Goal: Feedback & Contribution: Contribute content

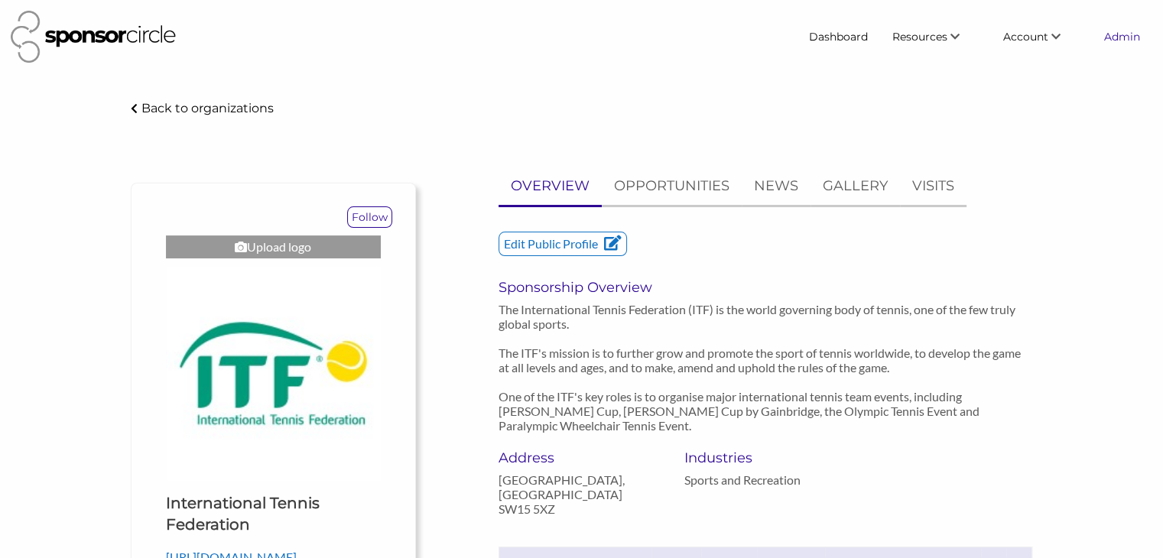
click at [1106, 44] on link "Admin" at bounding box center [1122, 37] width 60 height 28
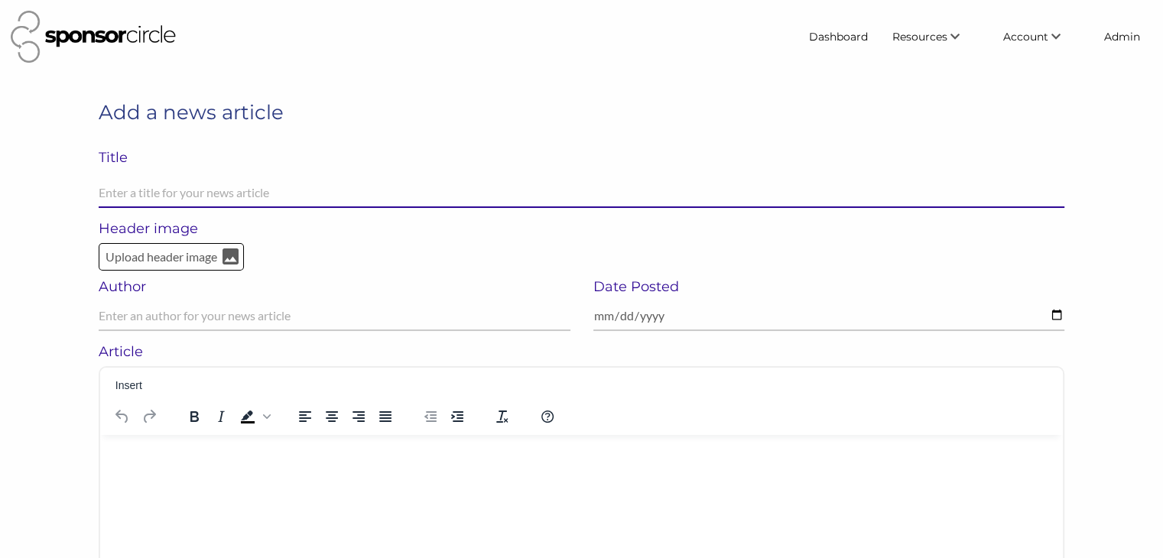
click at [160, 190] on input "text" at bounding box center [582, 193] width 966 height 30
paste input "Dr Pepper® Makes NHL Arena Debut as Canadian Tire Centre and Keurig Dr Pepper C…"
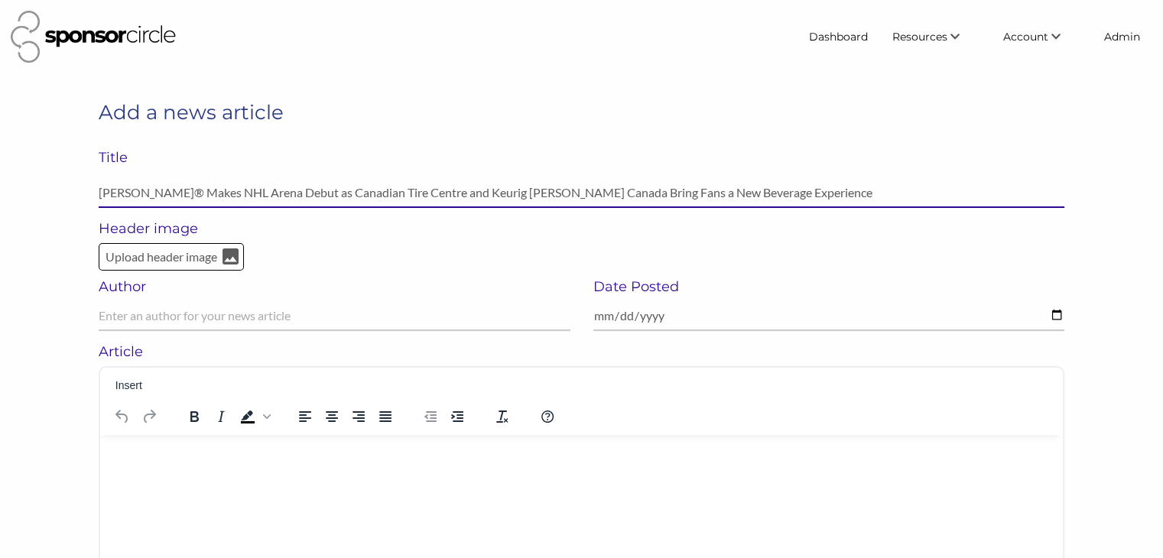
type input "Dr Pepper® Makes NHL Arena Debut as Canadian Tire Centre and Keurig Dr Pepper C…"
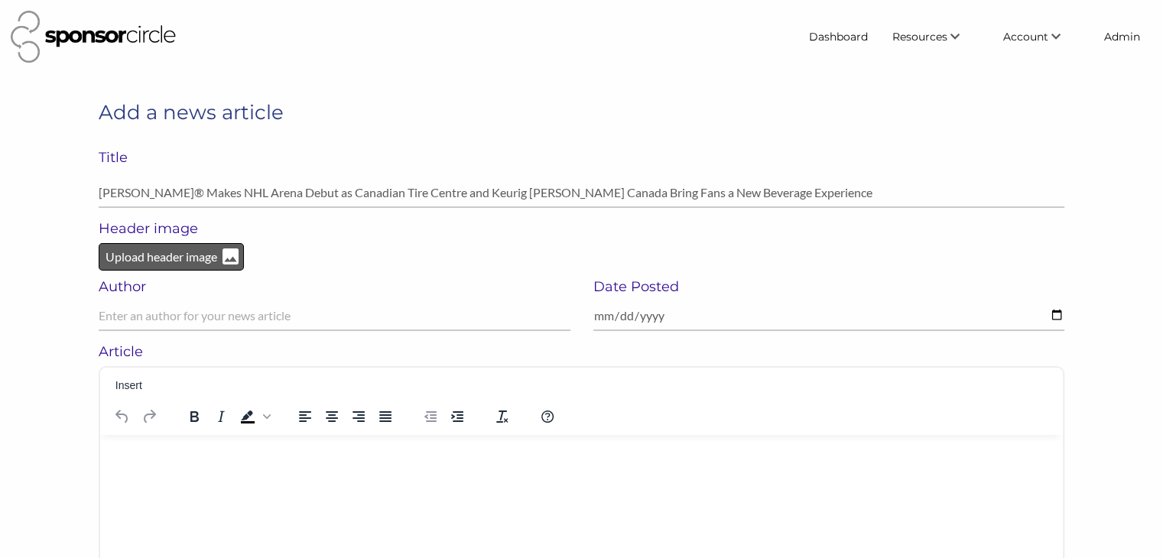
click at [135, 259] on p "Upload header image" at bounding box center [161, 257] width 115 height 20
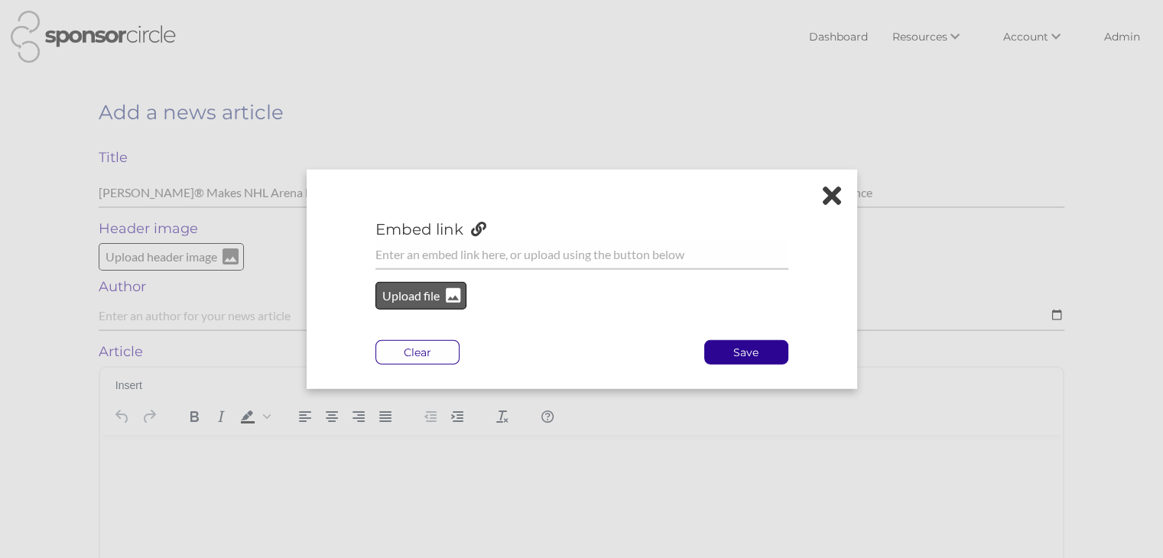
click at [393, 297] on p "Upload file" at bounding box center [412, 296] width 62 height 20
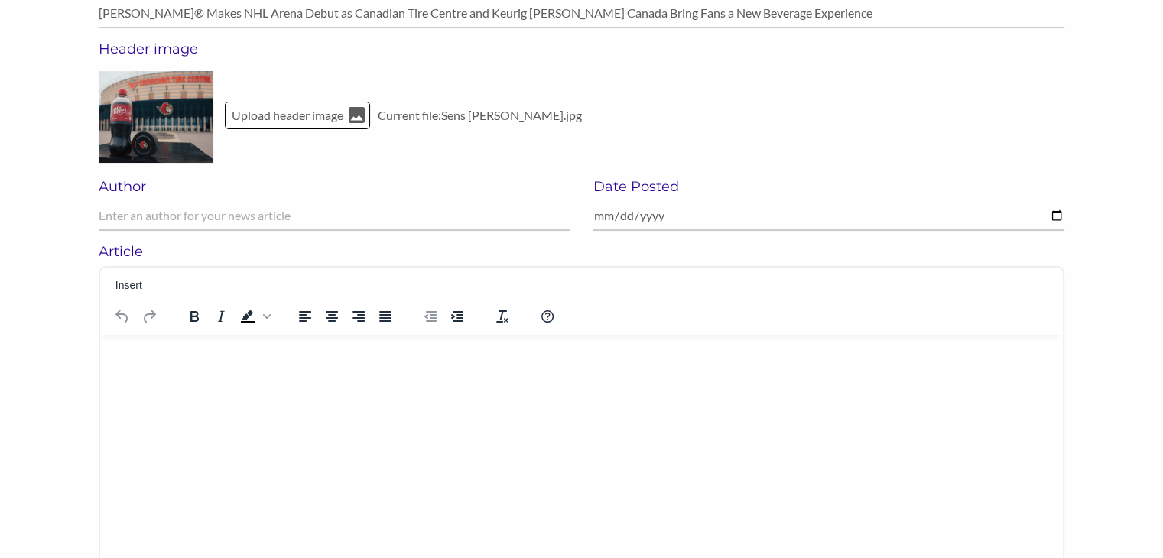
scroll to position [181, 0]
click at [125, 366] on html at bounding box center [581, 354] width 963 height 40
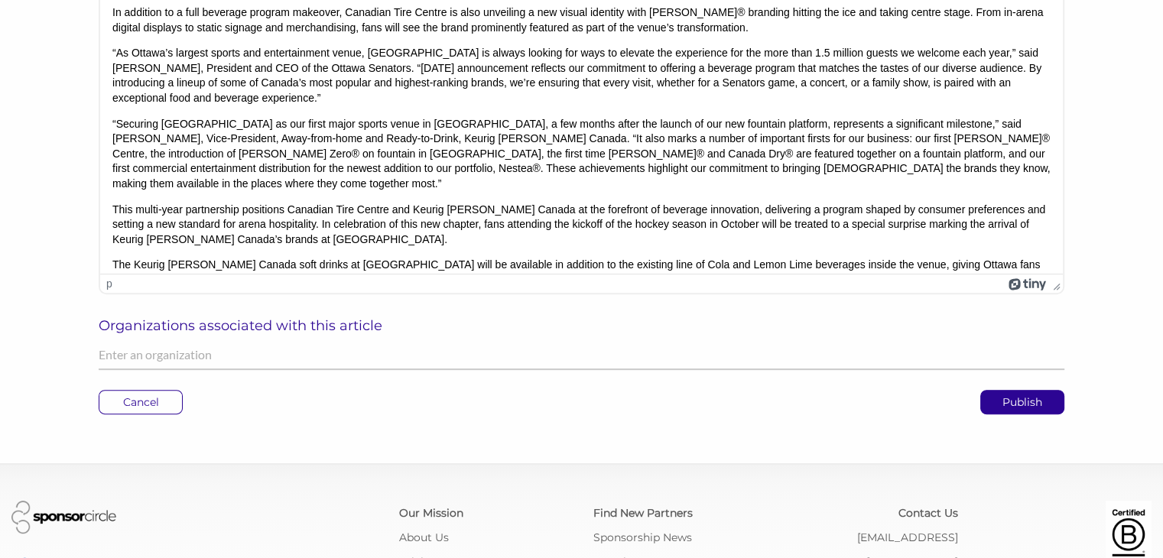
scroll to position [535, 0]
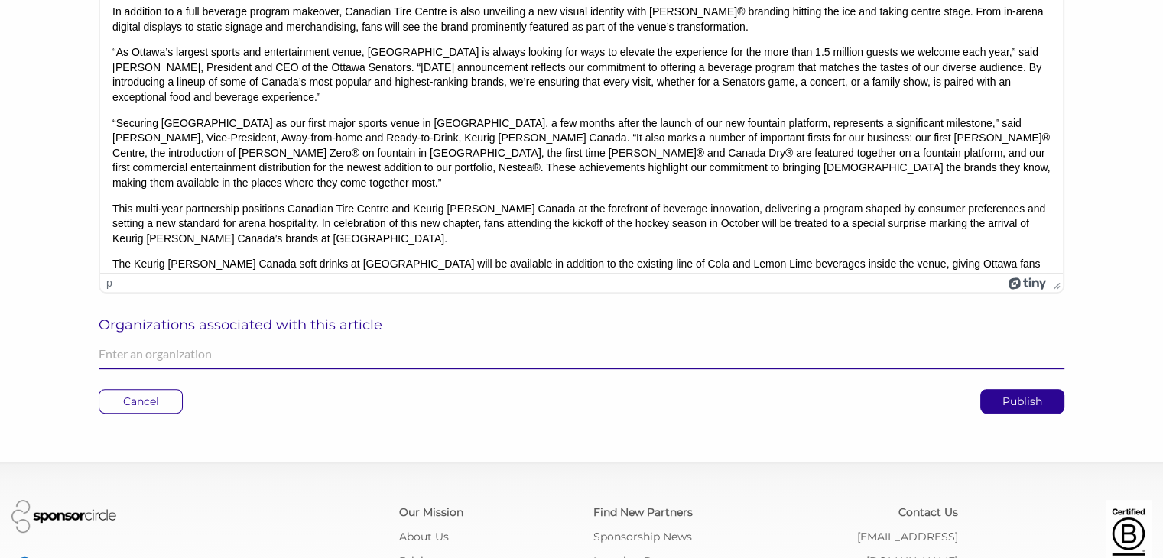
click at [157, 357] on input "text" at bounding box center [582, 355] width 966 height 30
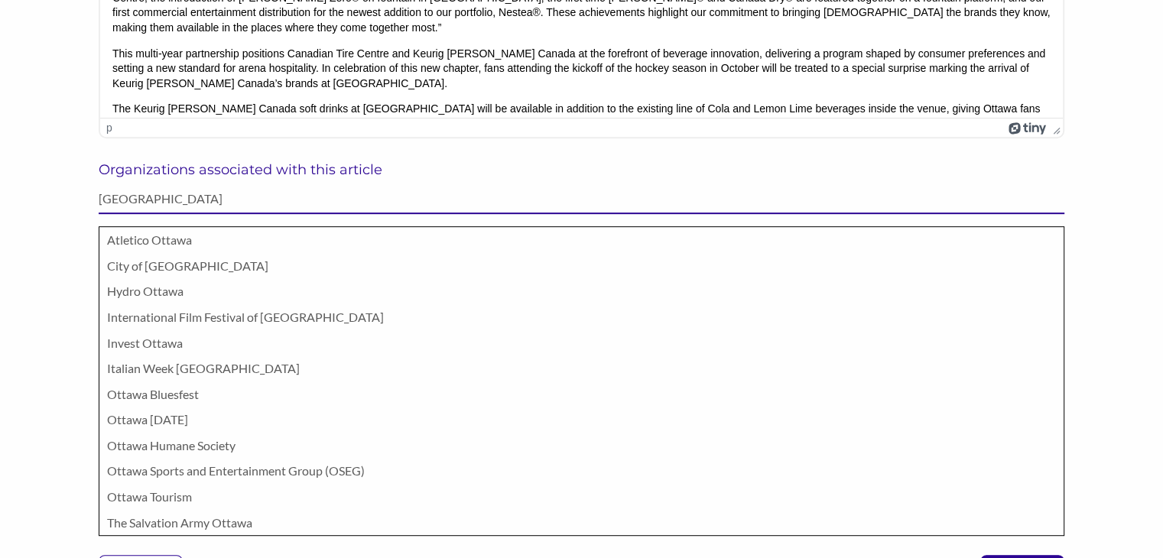
scroll to position [691, 0]
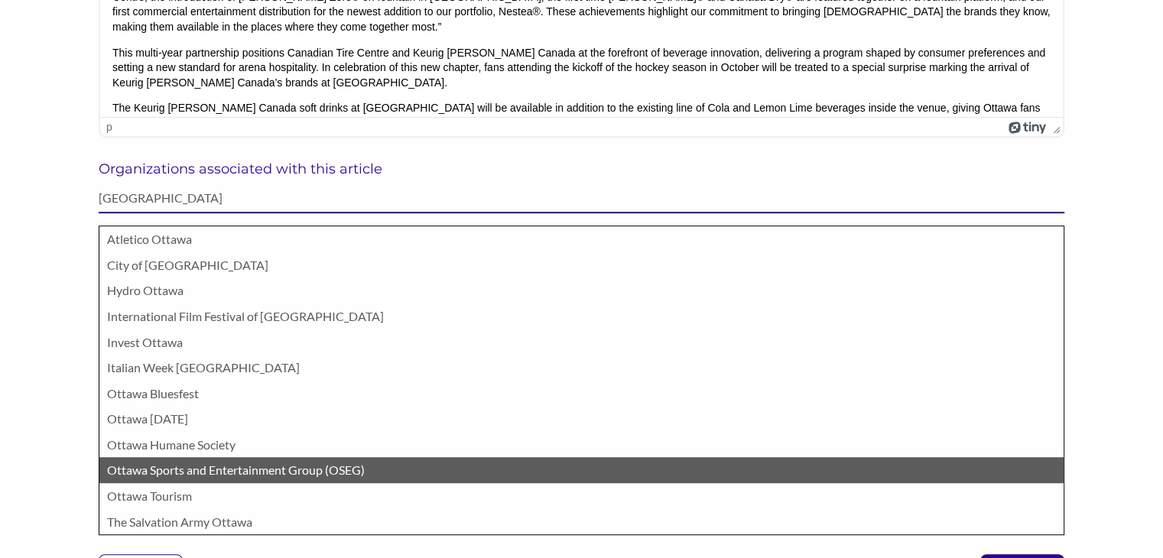
type input "ottawa"
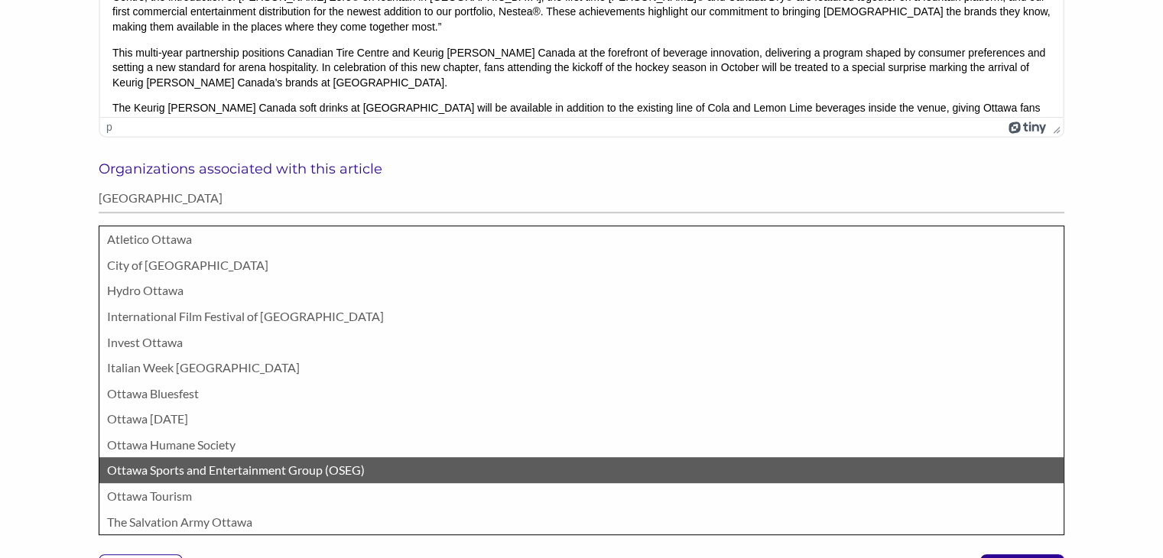
click at [145, 472] on p "Ottawa Sports and Entertainment Group (OSEG)" at bounding box center [581, 470] width 949 height 20
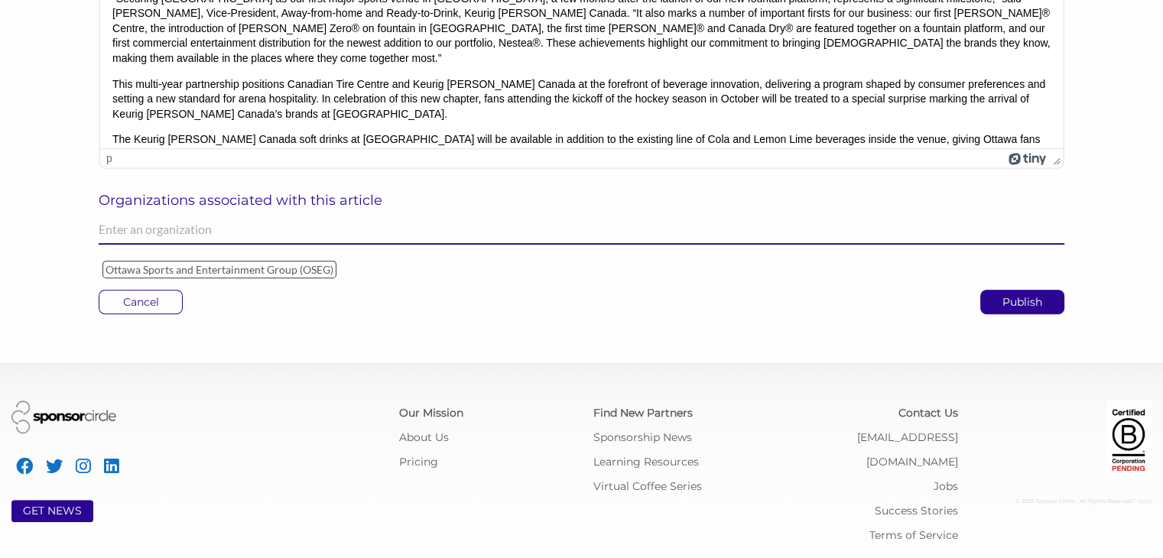
click at [193, 236] on input "text" at bounding box center [582, 230] width 966 height 30
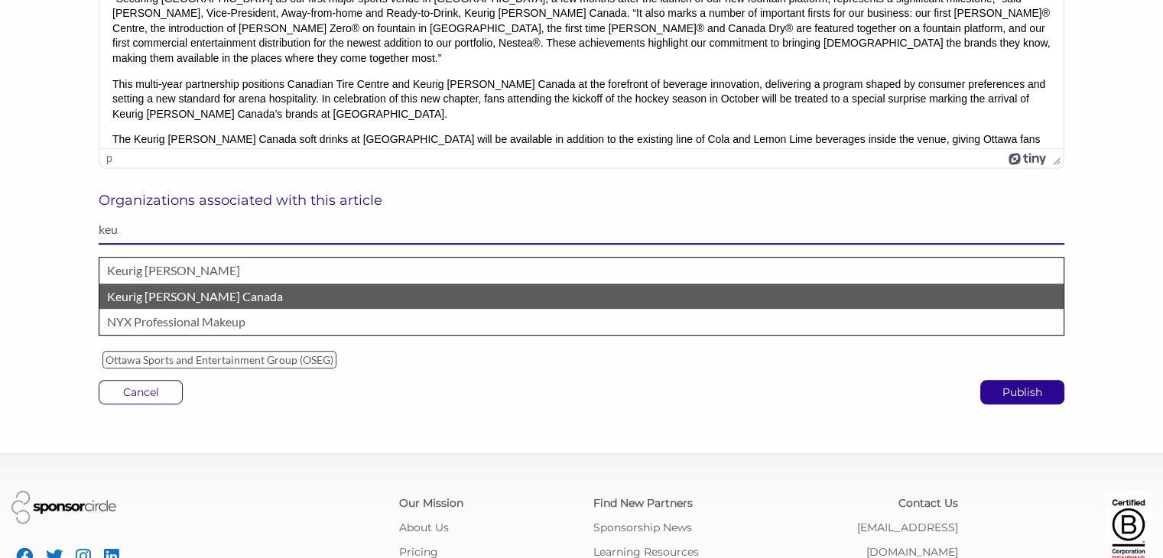
type input "keu"
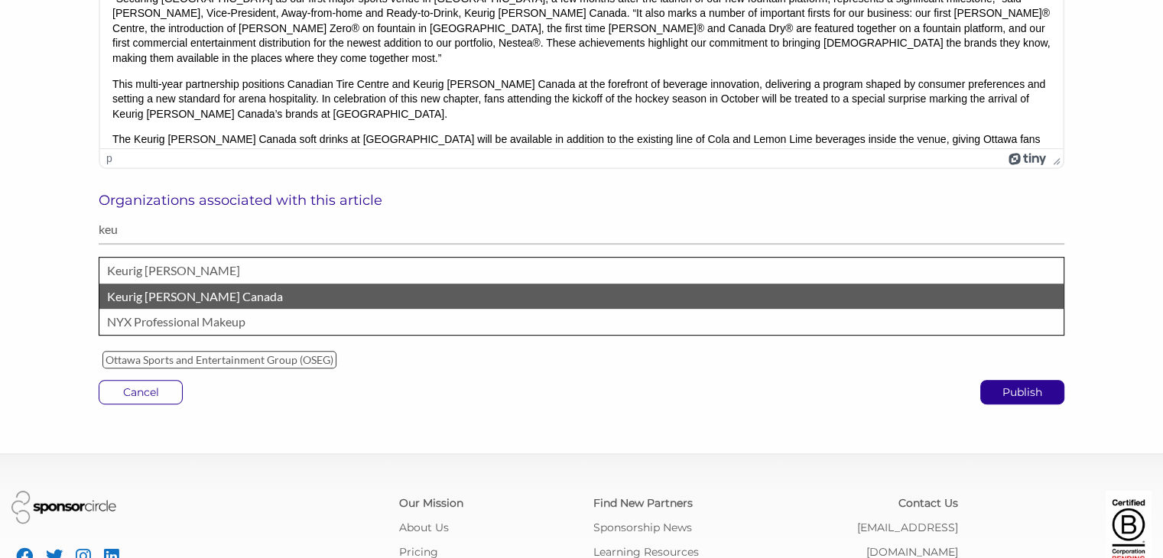
click at [174, 294] on p "Keurig Dr Pepper Canada" at bounding box center [581, 297] width 949 height 20
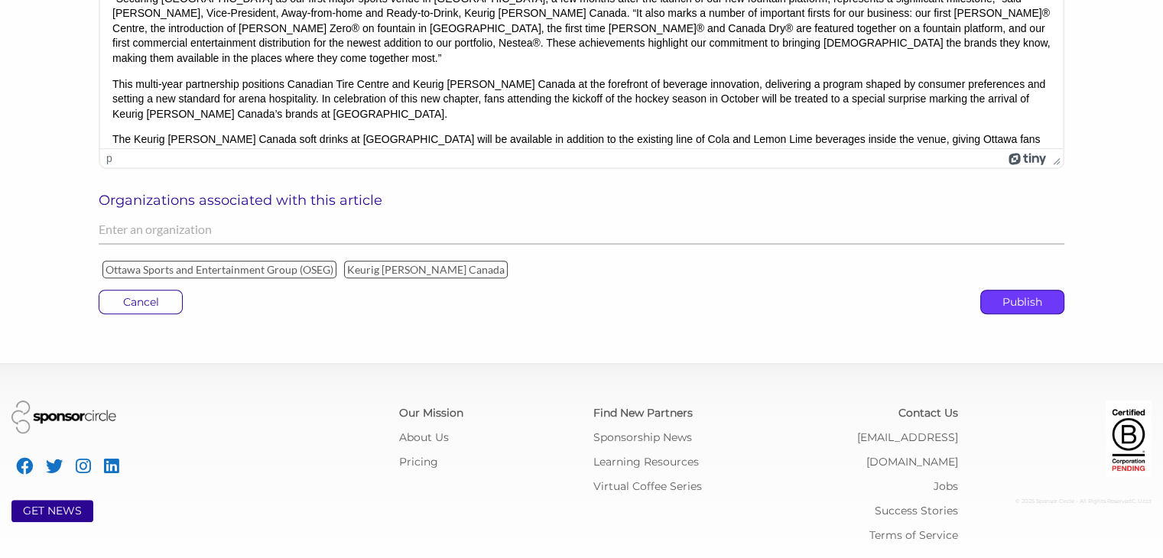
click at [1002, 304] on p "Publish" at bounding box center [1022, 302] width 83 height 23
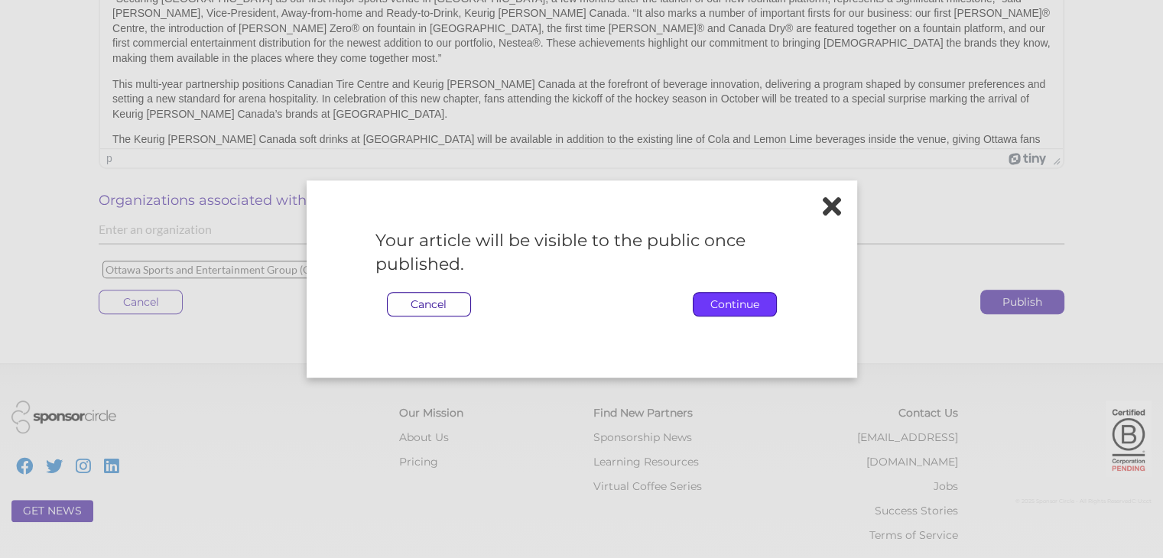
click at [752, 309] on p "Continue" at bounding box center [735, 304] width 83 height 23
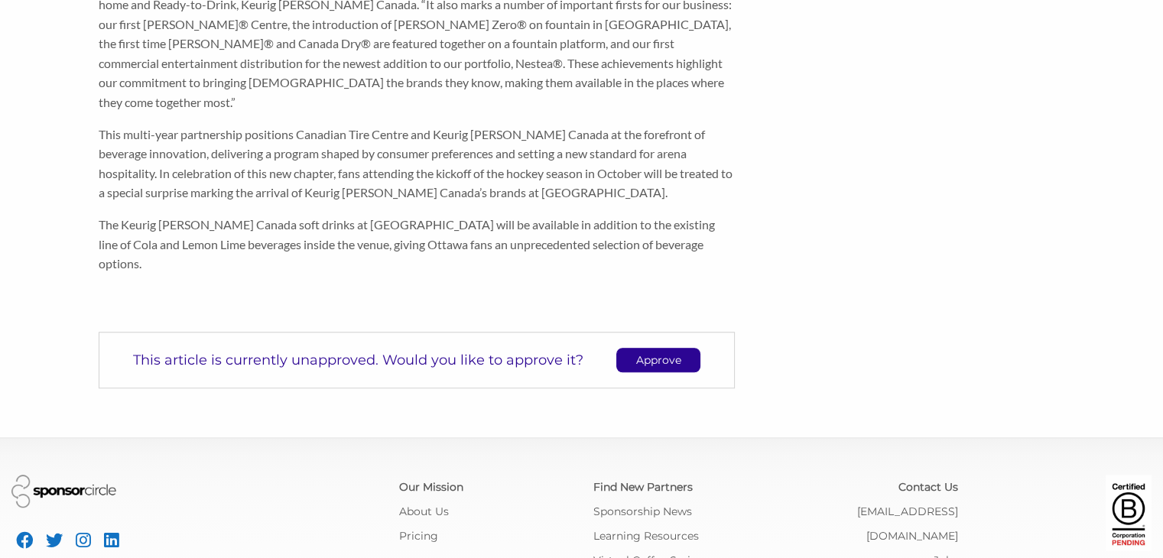
scroll to position [1198, 0]
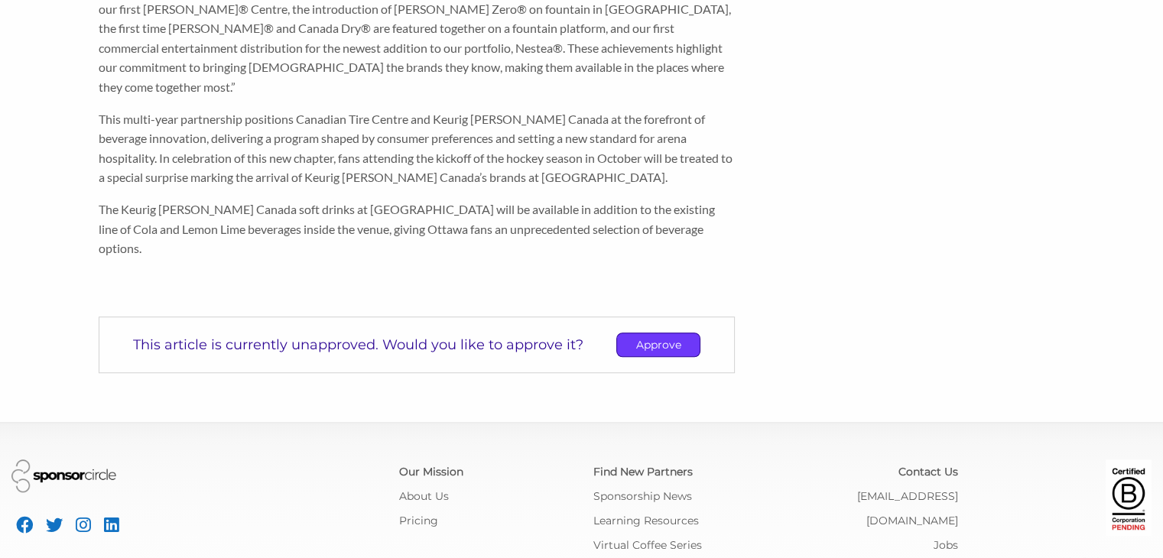
click at [673, 333] on p "Approve" at bounding box center [658, 344] width 83 height 23
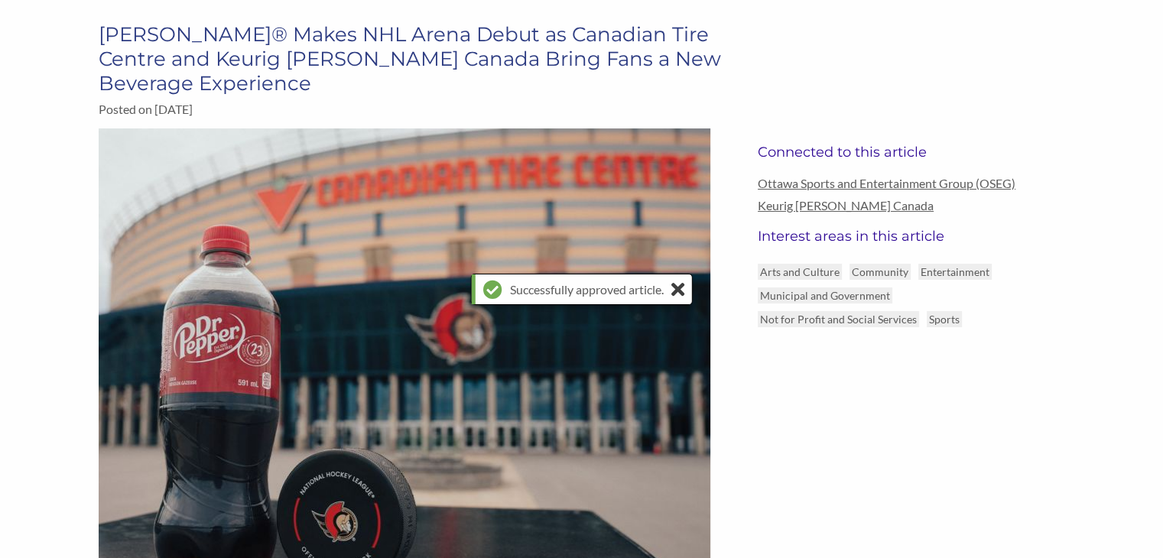
scroll to position [0, 0]
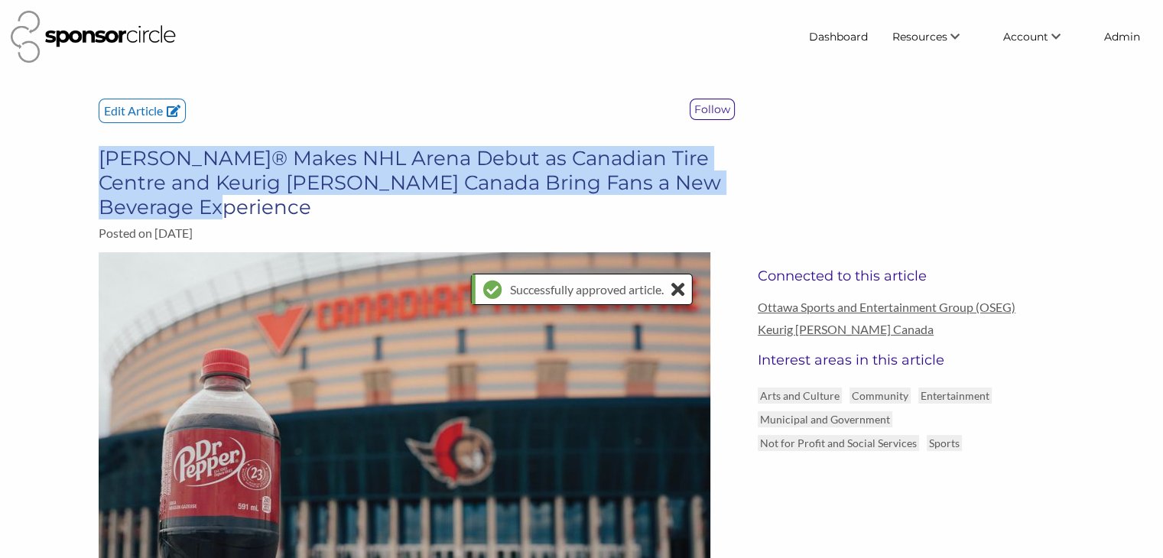
drag, startPoint x: 220, startPoint y: 208, endPoint x: 106, endPoint y: 151, distance: 127.6
click at [106, 151] on h3 "[PERSON_NAME]® Makes NHL Arena Debut as Canadian Tire Centre and Keurig [PERSON…" at bounding box center [417, 182] width 636 height 73
copy h3 "[PERSON_NAME]® Makes NHL Arena Debut as Canadian Tire Centre and Keurig [PERSON…"
click at [911, 122] on link "Sponsorship News" at bounding box center [914, 121] width 151 height 28
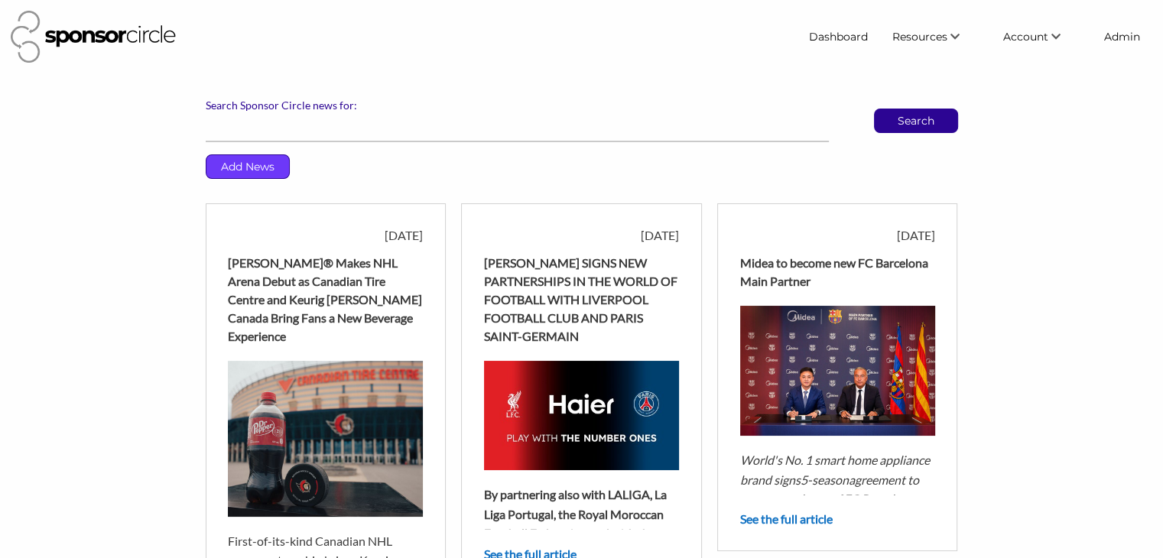
click at [246, 171] on p "Add News" at bounding box center [248, 166] width 83 height 23
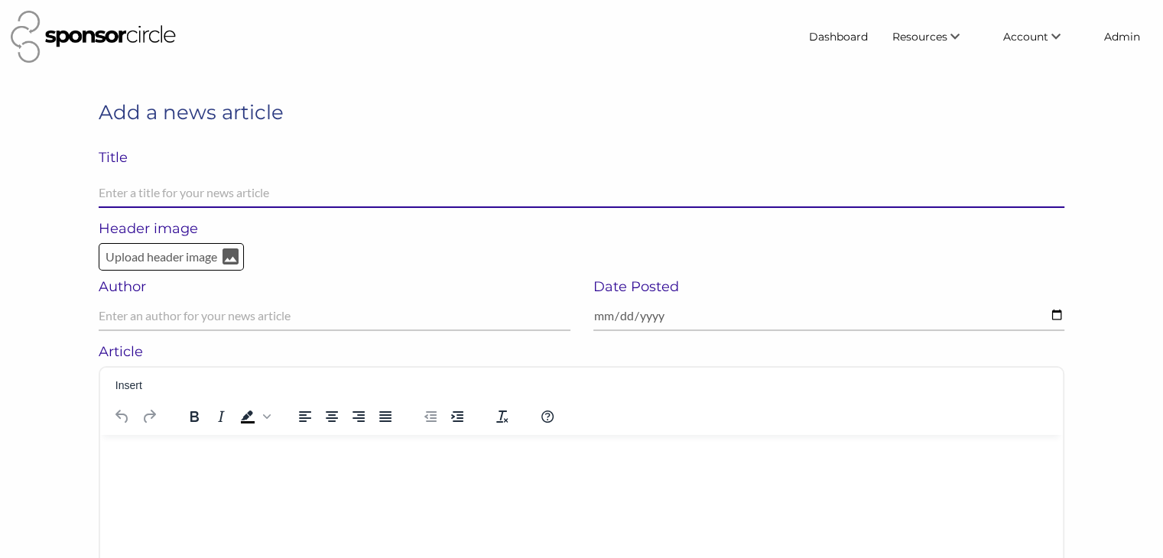
click at [255, 195] on input "text" at bounding box center [582, 193] width 966 height 30
paste input "Kubota Canada becomes the presenting partner of the Memorial Cup, extends partn…"
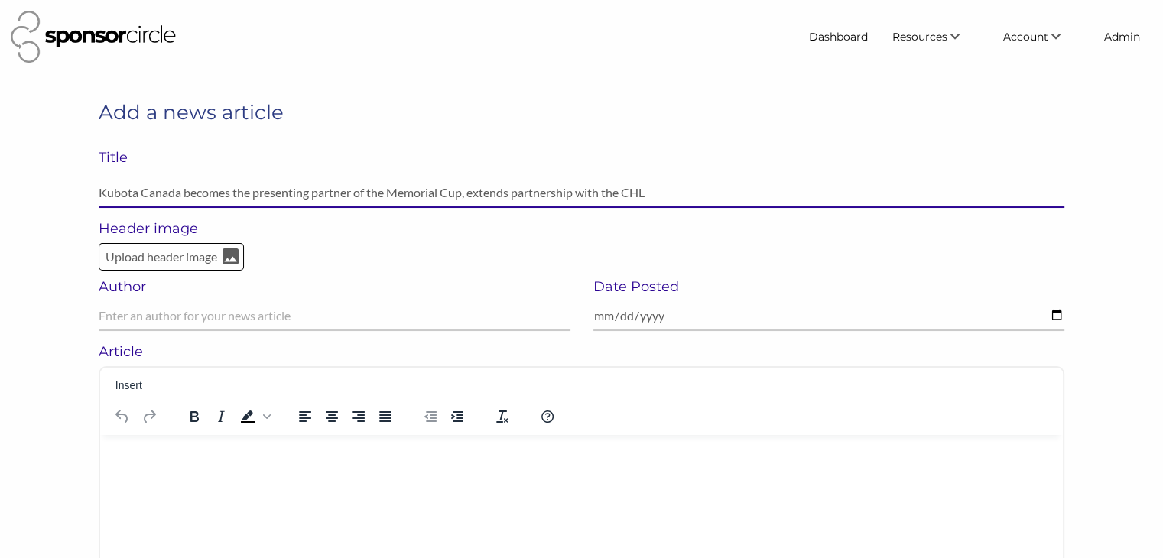
type input "Kubota Canada becomes the presenting partner of the Memorial Cup, extends partn…"
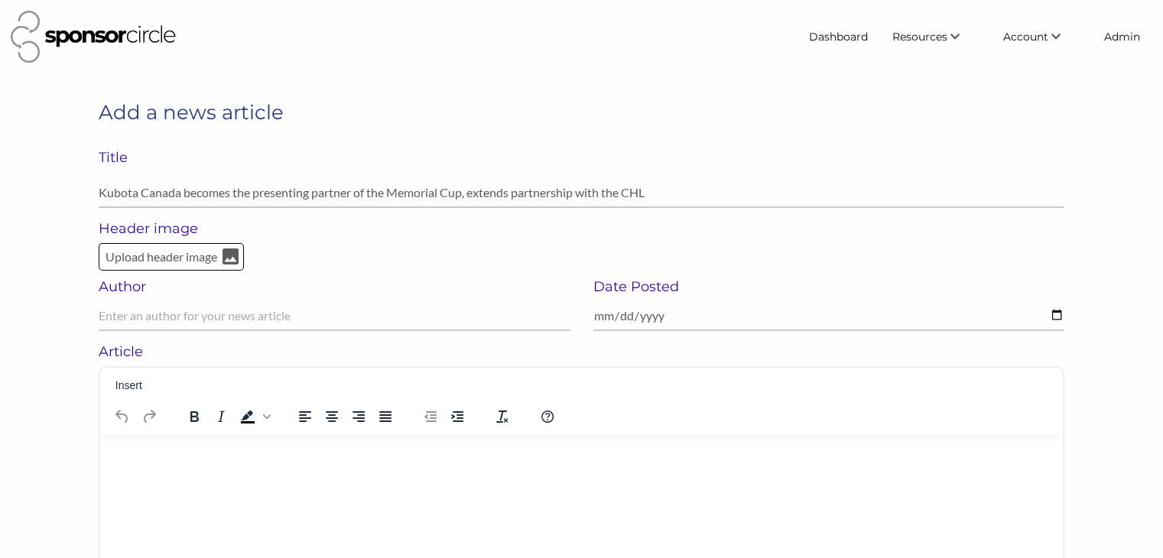
click at [142, 463] on html at bounding box center [581, 454] width 963 height 40
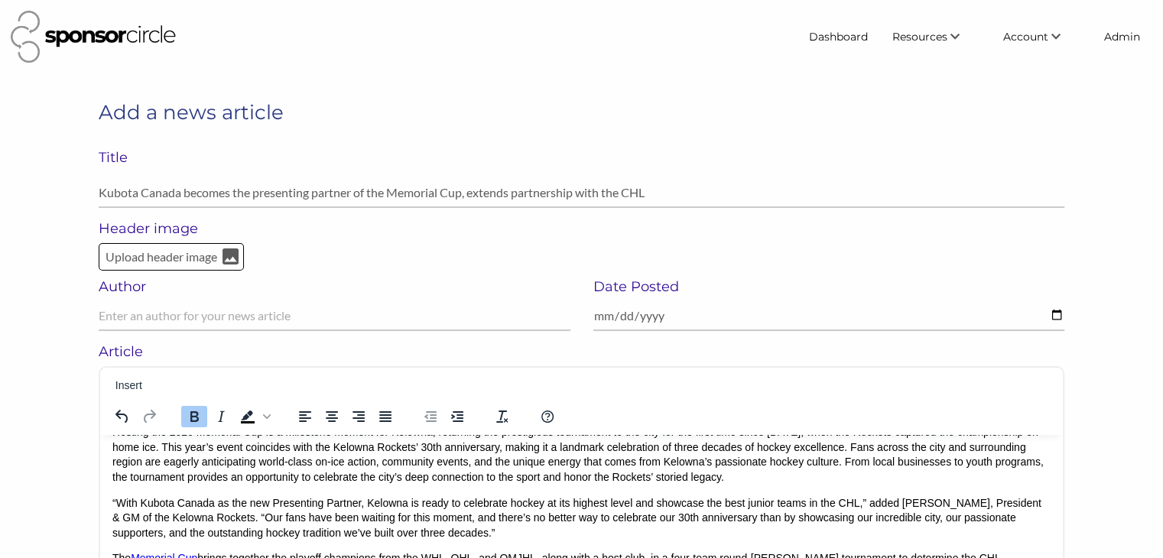
scroll to position [170, 0]
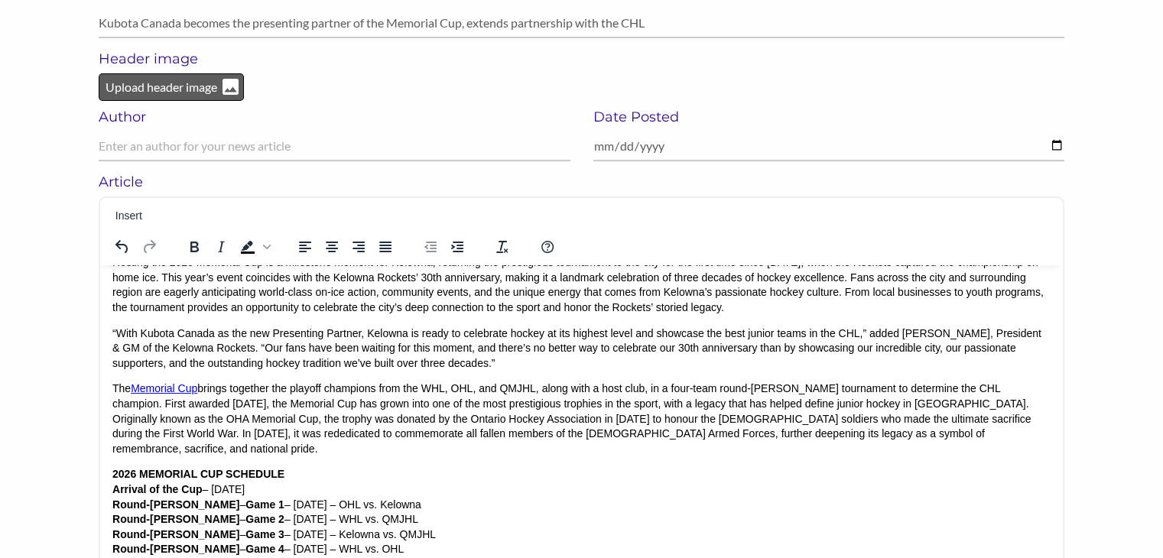
click at [126, 95] on p "Upload header image" at bounding box center [161, 87] width 115 height 20
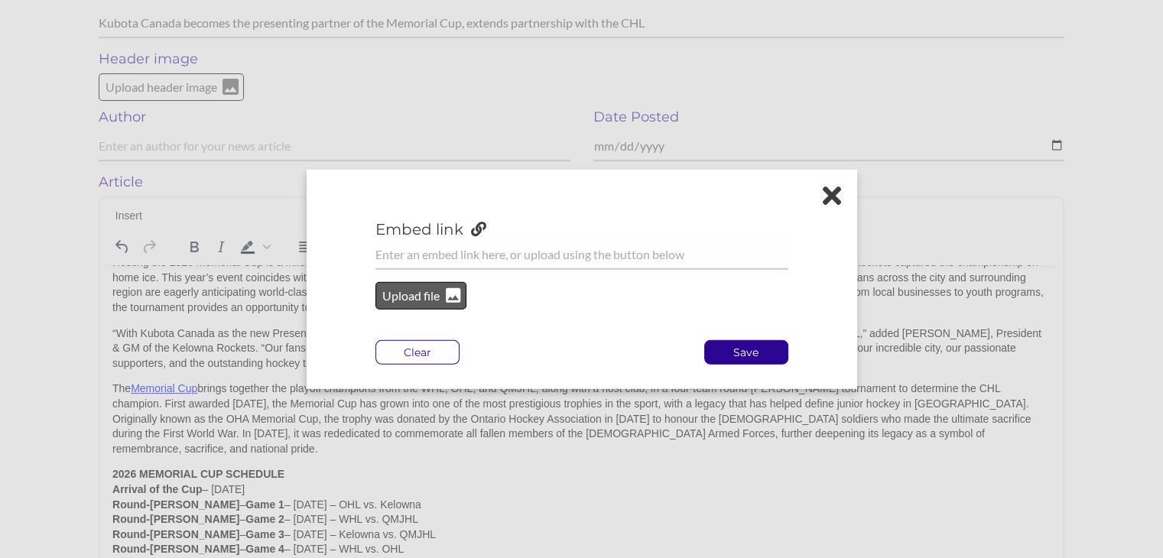
click at [418, 301] on p "Upload file" at bounding box center [412, 296] width 62 height 20
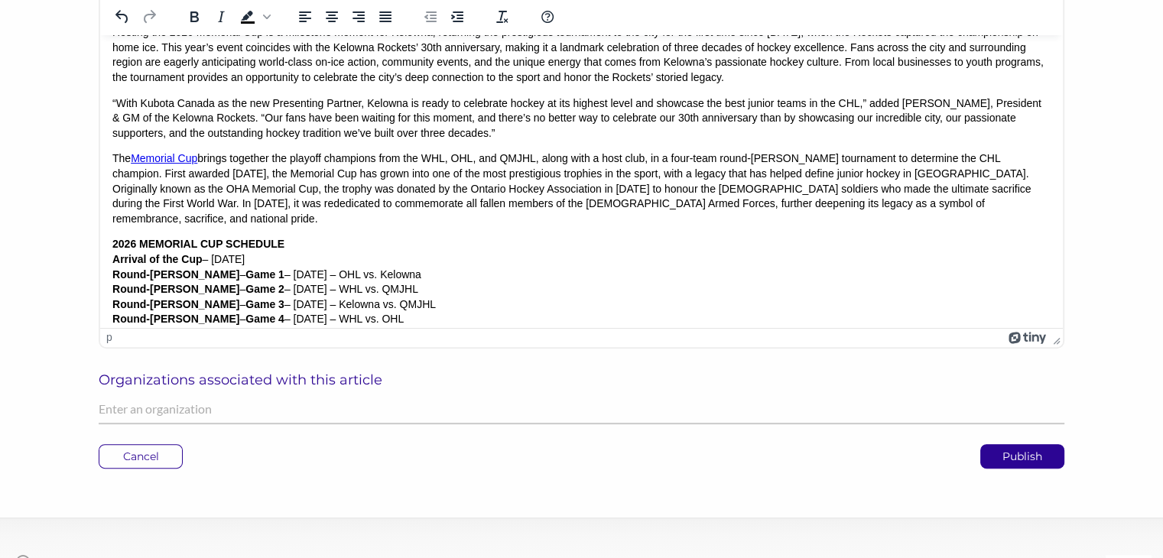
scroll to position [456, 0]
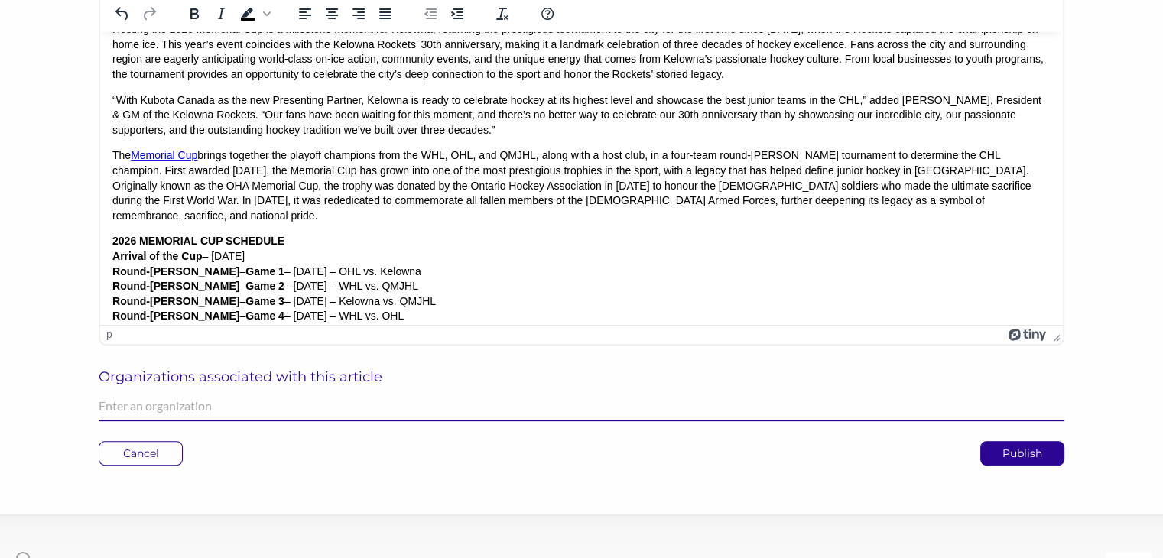
click at [480, 412] on input "text" at bounding box center [582, 407] width 966 height 30
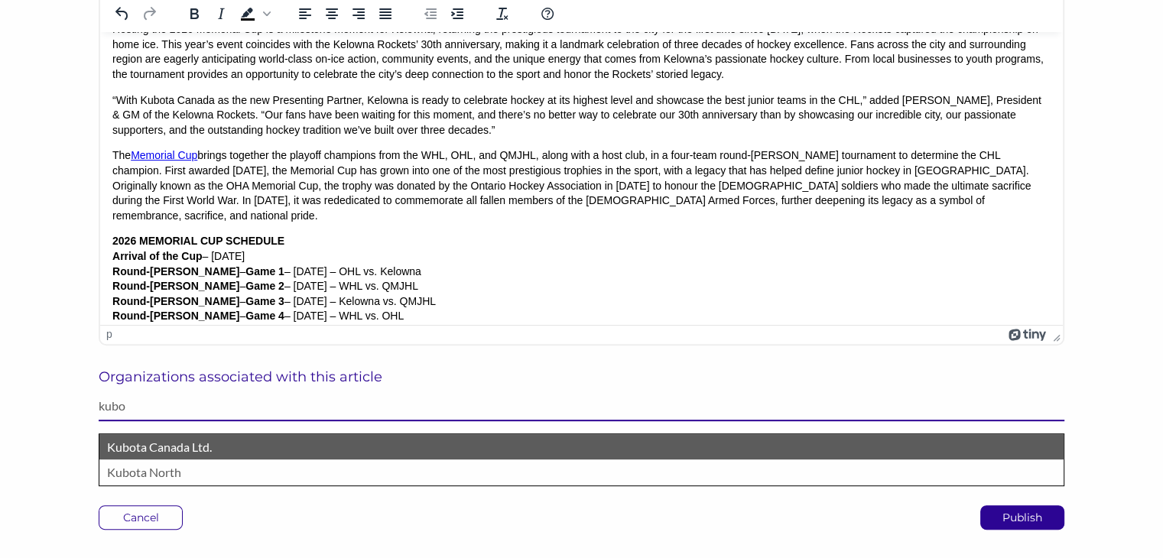
type input "kubo"
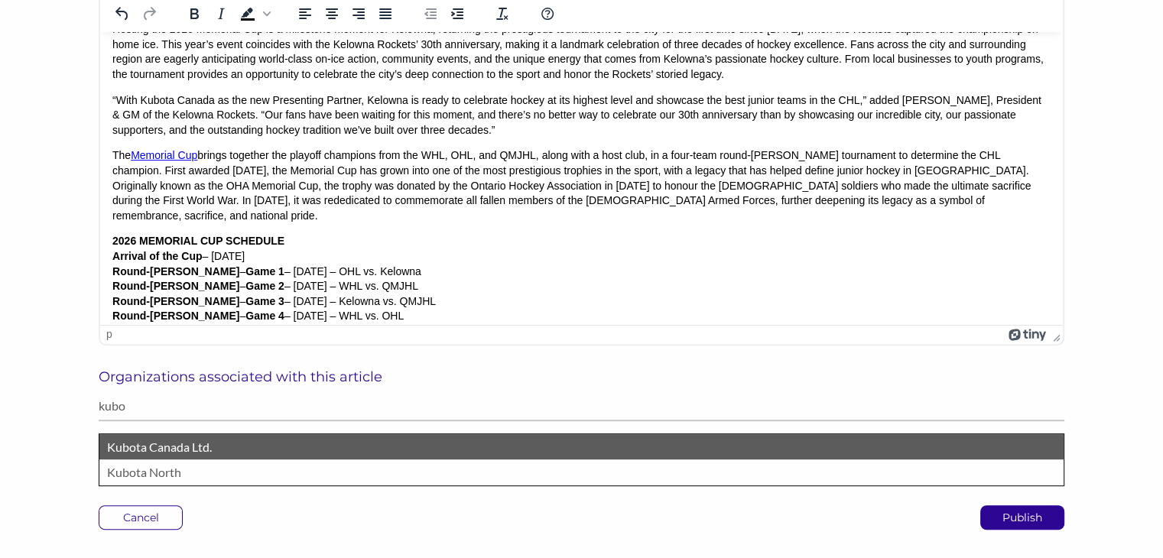
click at [424, 447] on p "Kubota Canada Ltd." at bounding box center [581, 447] width 949 height 20
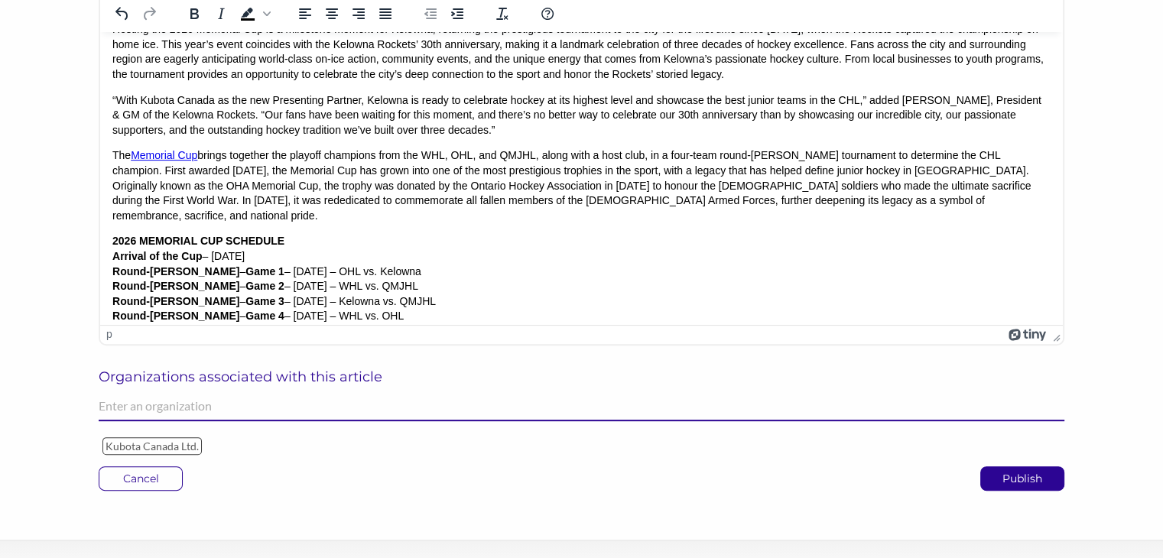
click at [398, 408] on input "text" at bounding box center [582, 407] width 966 height 30
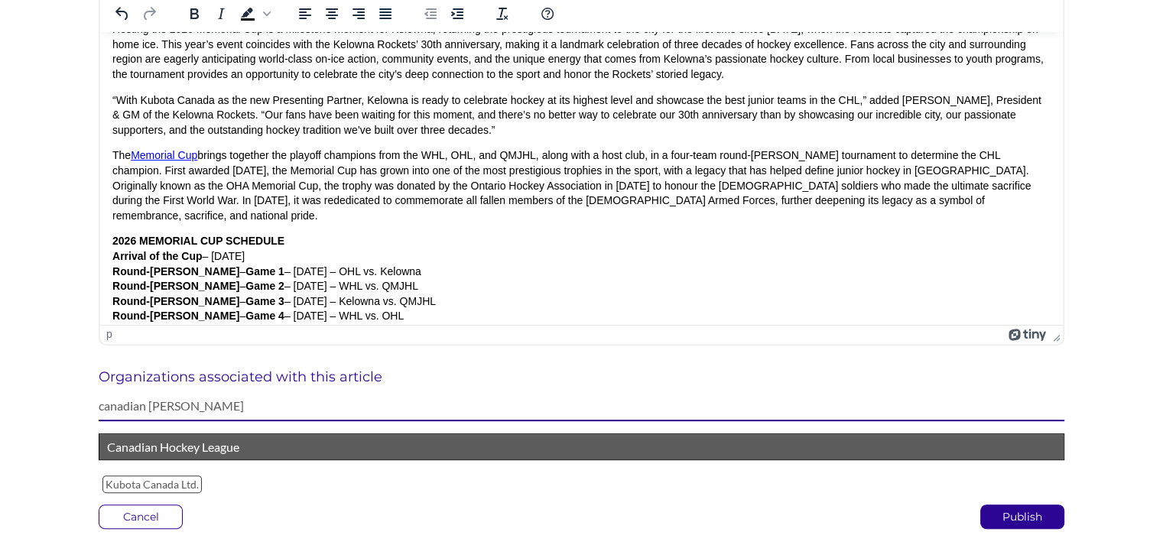
type input "canadian [PERSON_NAME]"
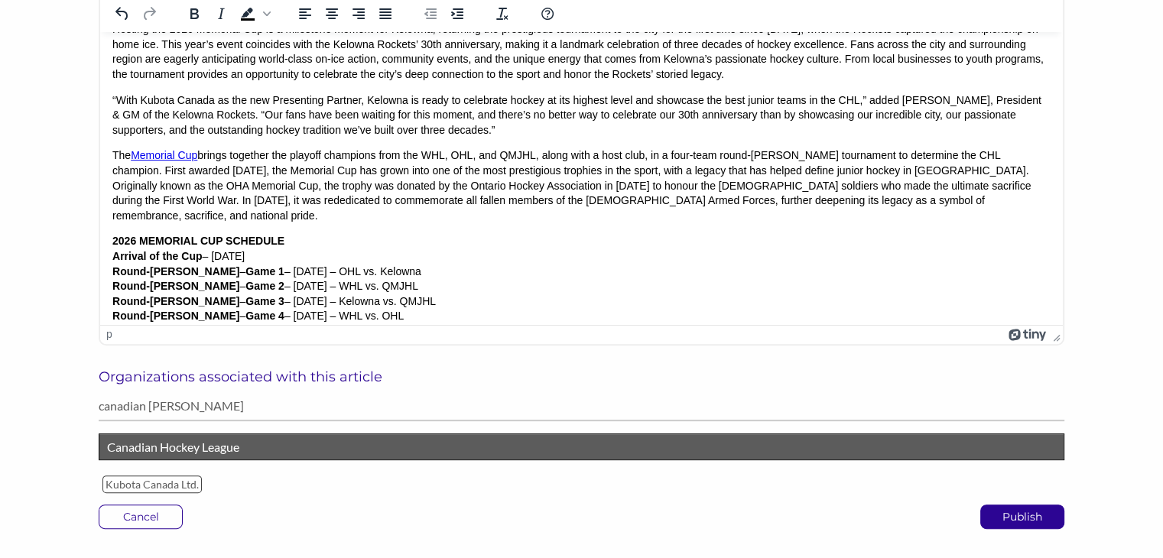
click at [268, 453] on p "Canadian Hockey League" at bounding box center [581, 447] width 949 height 20
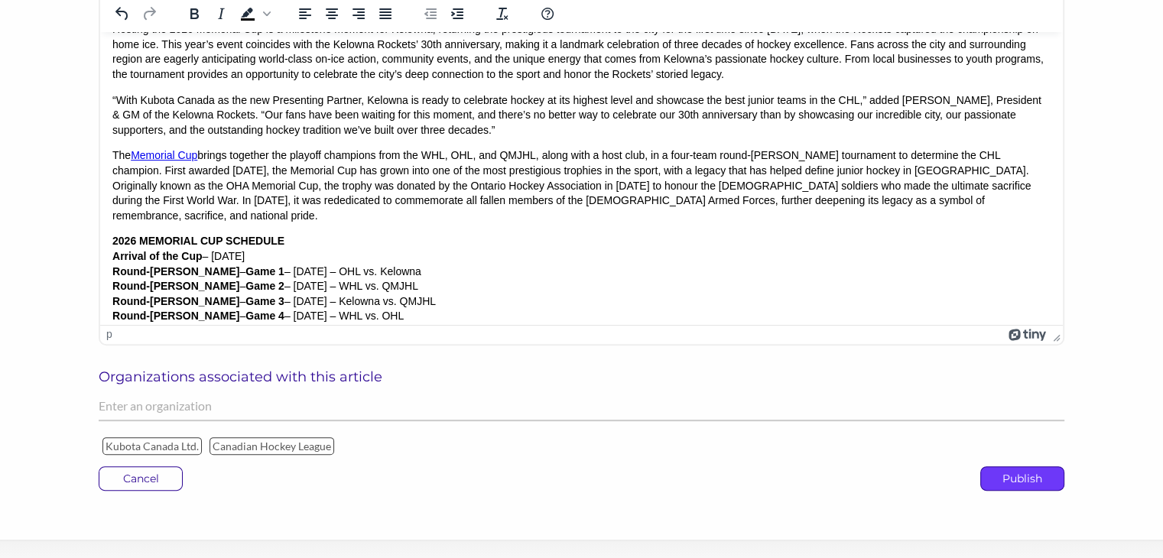
click at [1013, 482] on p "Publish" at bounding box center [1022, 478] width 83 height 23
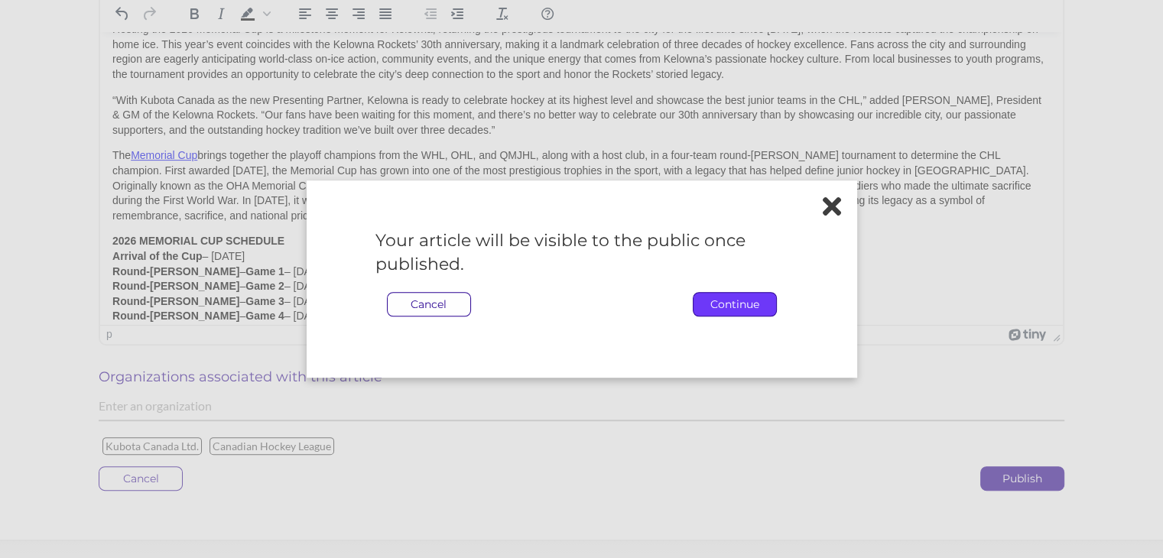
click at [729, 301] on p "Continue" at bounding box center [735, 304] width 83 height 23
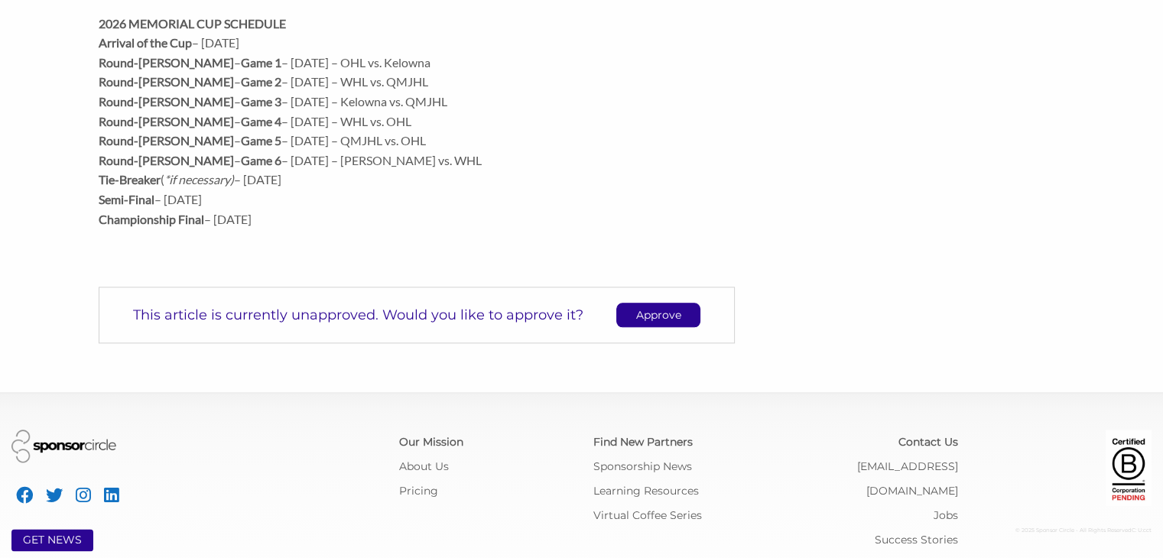
scroll to position [1729, 0]
click at [663, 326] on p "Approve" at bounding box center [658, 314] width 83 height 23
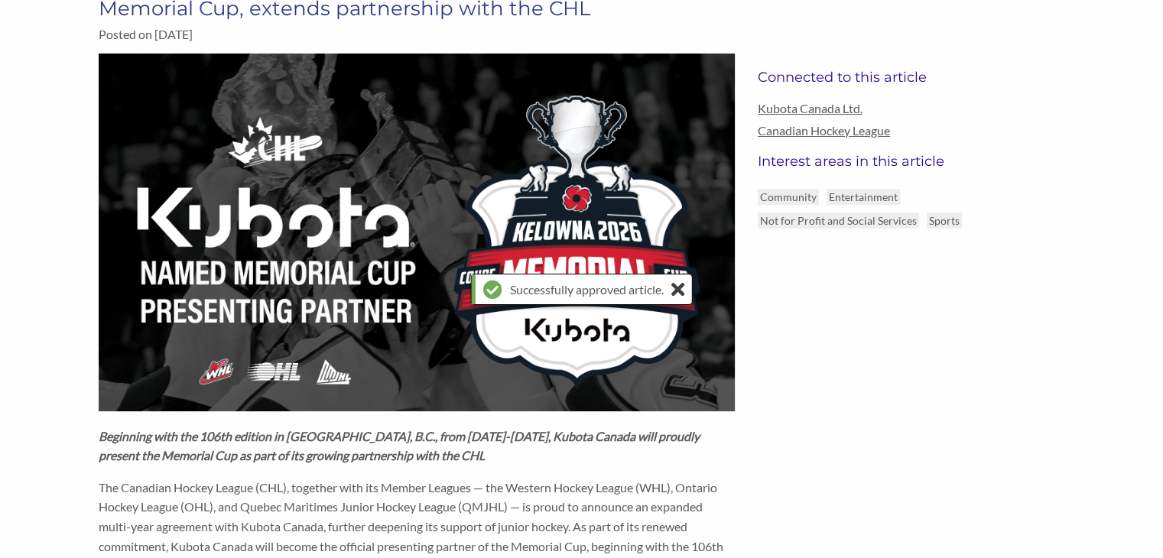
scroll to position [0, 0]
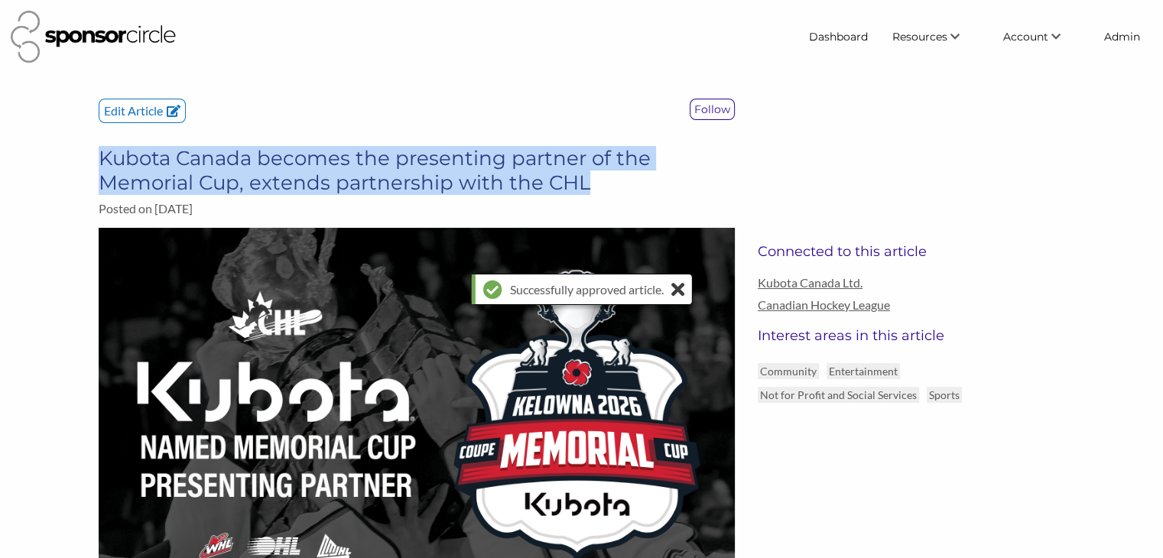
drag, startPoint x: 598, startPoint y: 182, endPoint x: 104, endPoint y: 149, distance: 495.2
click at [104, 149] on h3 "Kubota Canada becomes the presenting partner of the Memorial Cup, extends partn…" at bounding box center [417, 170] width 636 height 49
copy h3 "Kubota Canada becomes the presenting partner of the Memorial Cup, extends partn…"
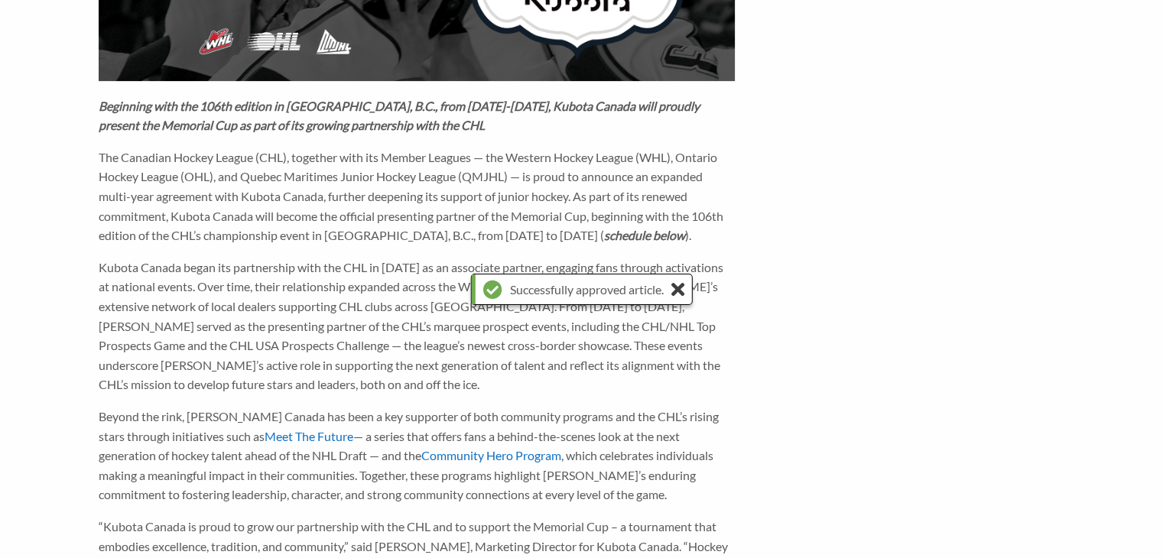
scroll to position [506, 0]
